Goal: Navigation & Orientation: Go to known website

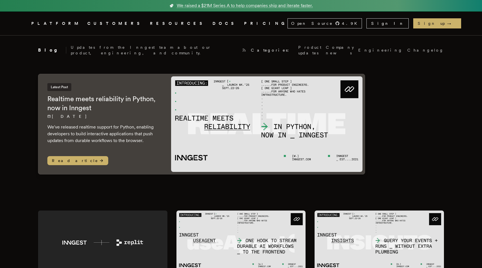
click at [213, 25] on link "DOCS" at bounding box center [225, 23] width 25 height 7
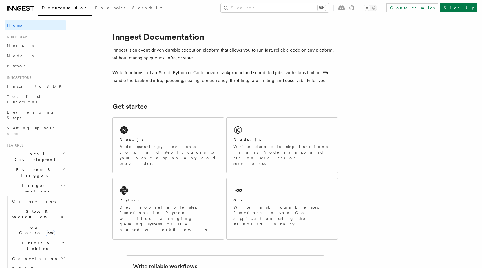
click at [11, 7] on icon at bounding box center [20, 8] width 27 height 7
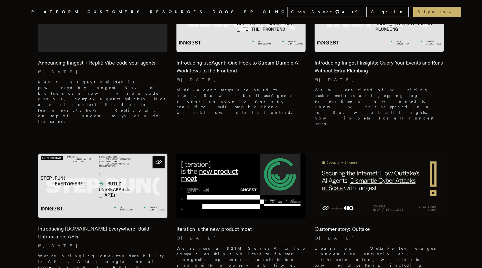
scroll to position [236, 0]
